Goal: Go to known website: Go to known website

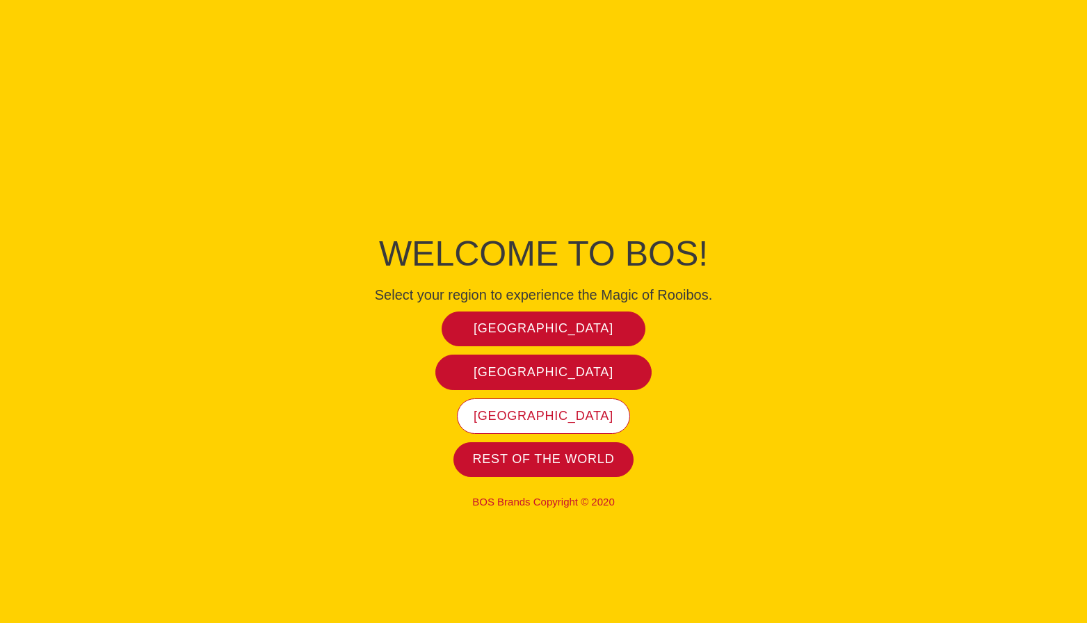
click at [541, 401] on link "[GEOGRAPHIC_DATA]" at bounding box center [544, 416] width 174 height 35
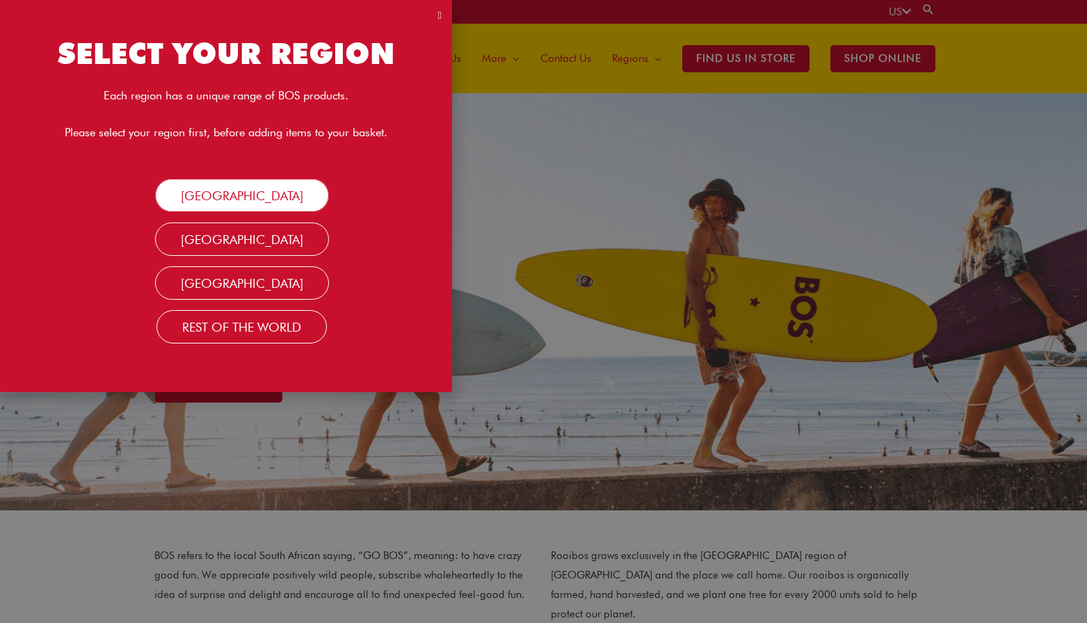
click at [210, 204] on link "[GEOGRAPHIC_DATA]" at bounding box center [242, 195] width 174 height 33
